Goal: Information Seeking & Learning: Learn about a topic

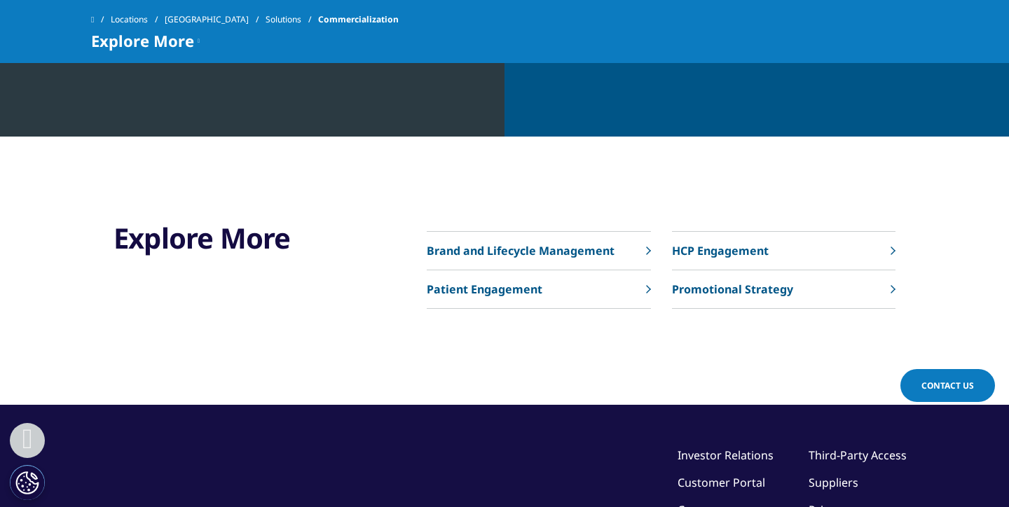
scroll to position [1569, 0]
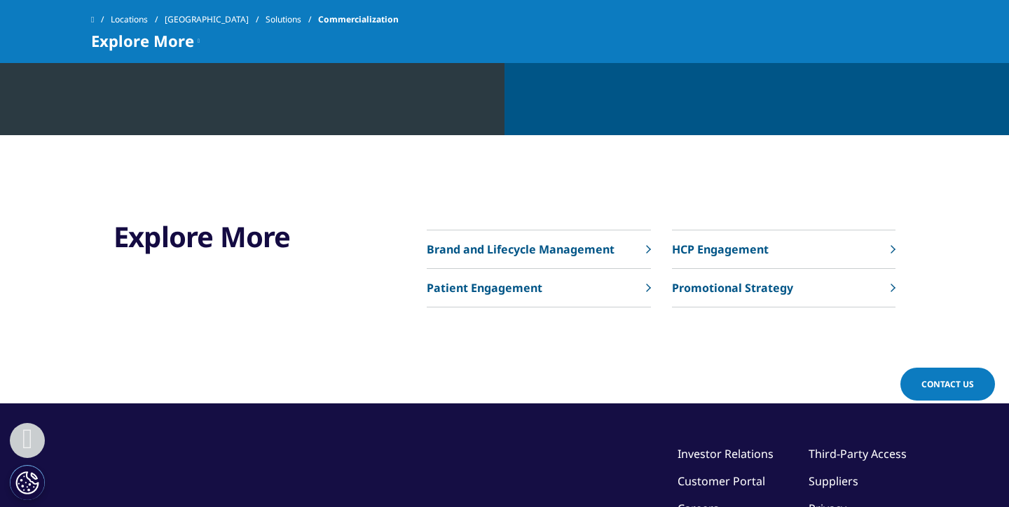
click at [742, 291] on p "Promotional Strategy" at bounding box center [732, 288] width 121 height 17
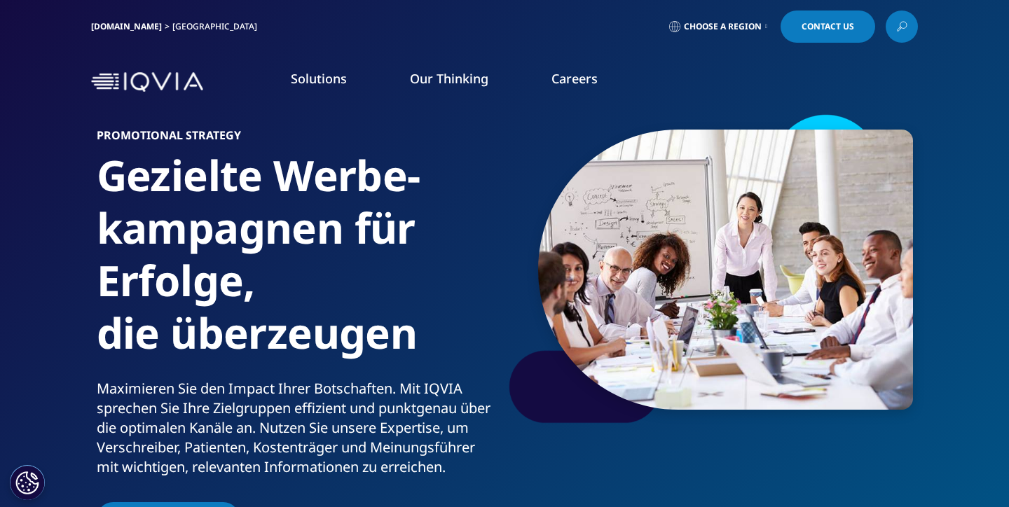
click at [65, 177] on link "Artikel in der Fachpresse" at bounding box center [123, 179] width 219 height 15
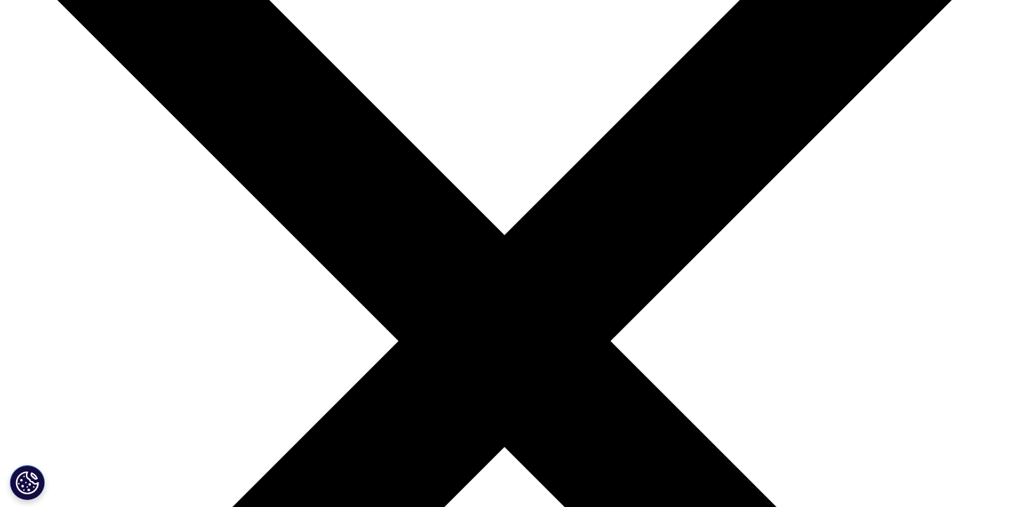
scroll to position [179, 0]
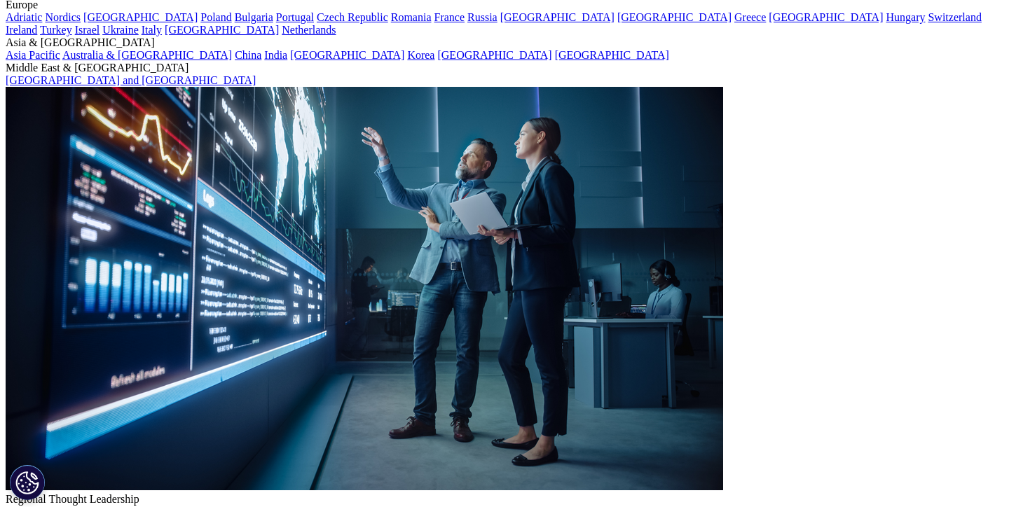
drag, startPoint x: 294, startPoint y: 252, endPoint x: 466, endPoint y: 377, distance: 212.6
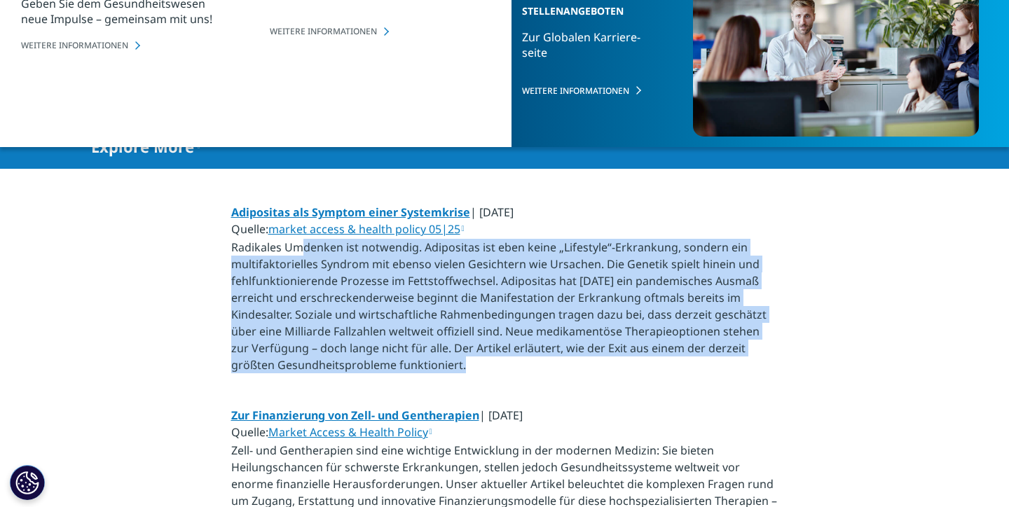
click at [466, 377] on p "Adipositas als Symptom einer Systemkrise | September 2025 Quelle: market access…" at bounding box center [504, 293] width 547 height 178
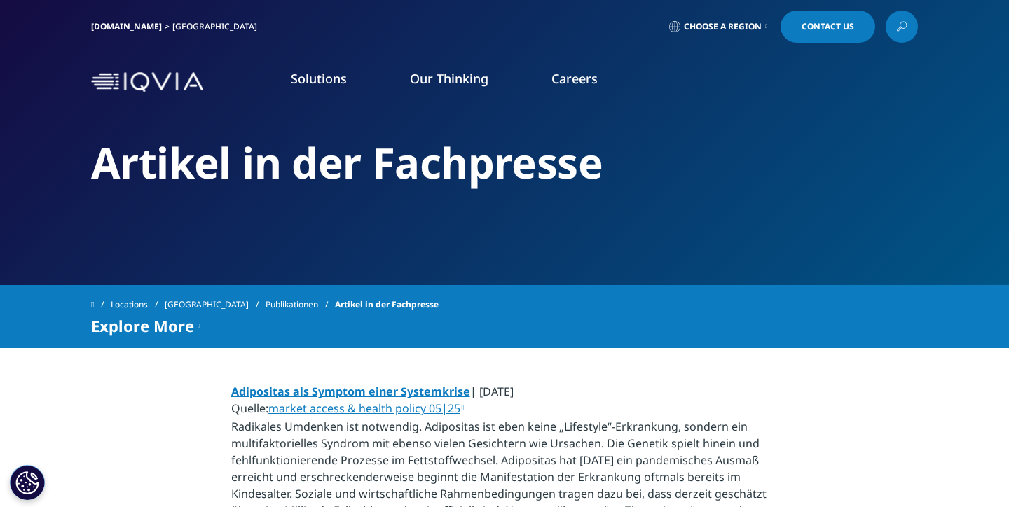
scroll to position [0, 0]
